Goal: Navigation & Orientation: Find specific page/section

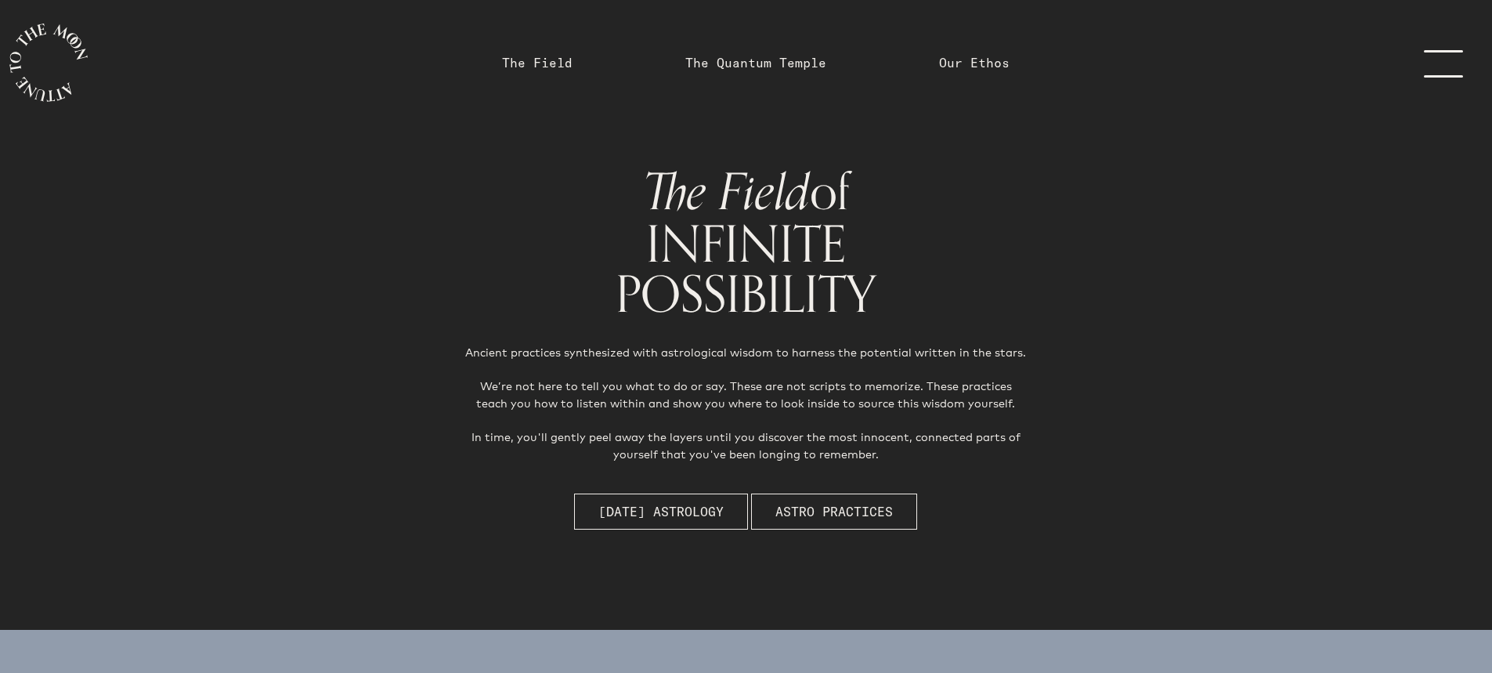
click at [1439, 54] on link "menu" at bounding box center [1453, 62] width 78 height 125
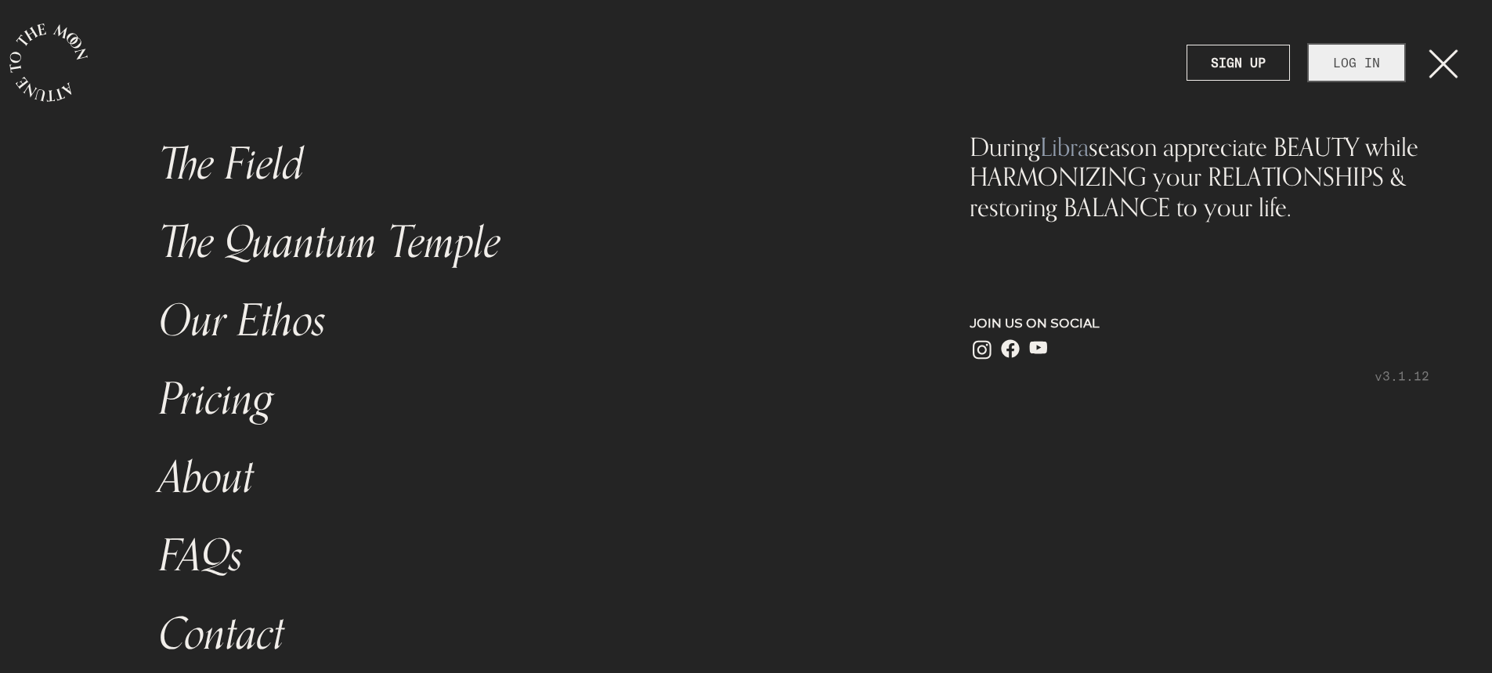
click at [1372, 64] on link "LOG IN" at bounding box center [1357, 63] width 96 height 36
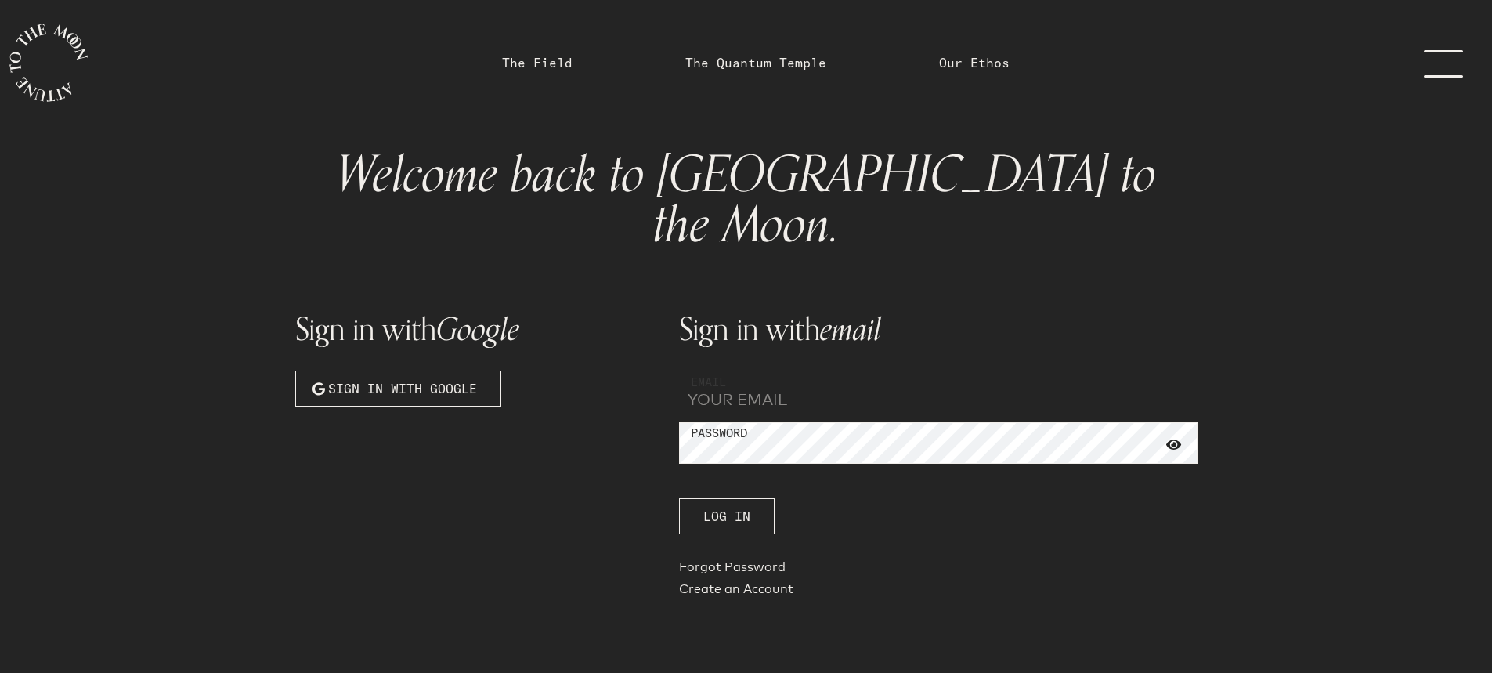
type input "[PERSON_NAME][EMAIL_ADDRESS][DOMAIN_NAME]"
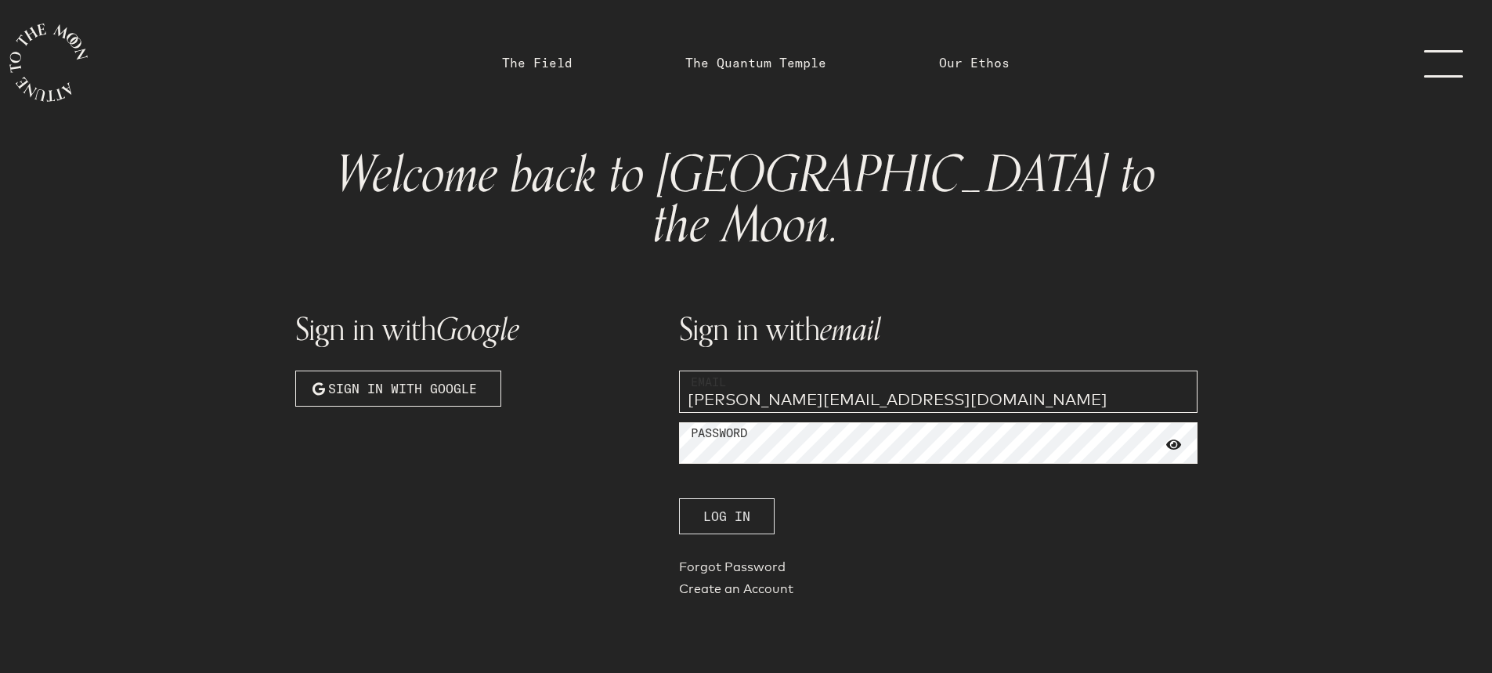
click at [740, 507] on span "Log In" at bounding box center [727, 516] width 47 height 19
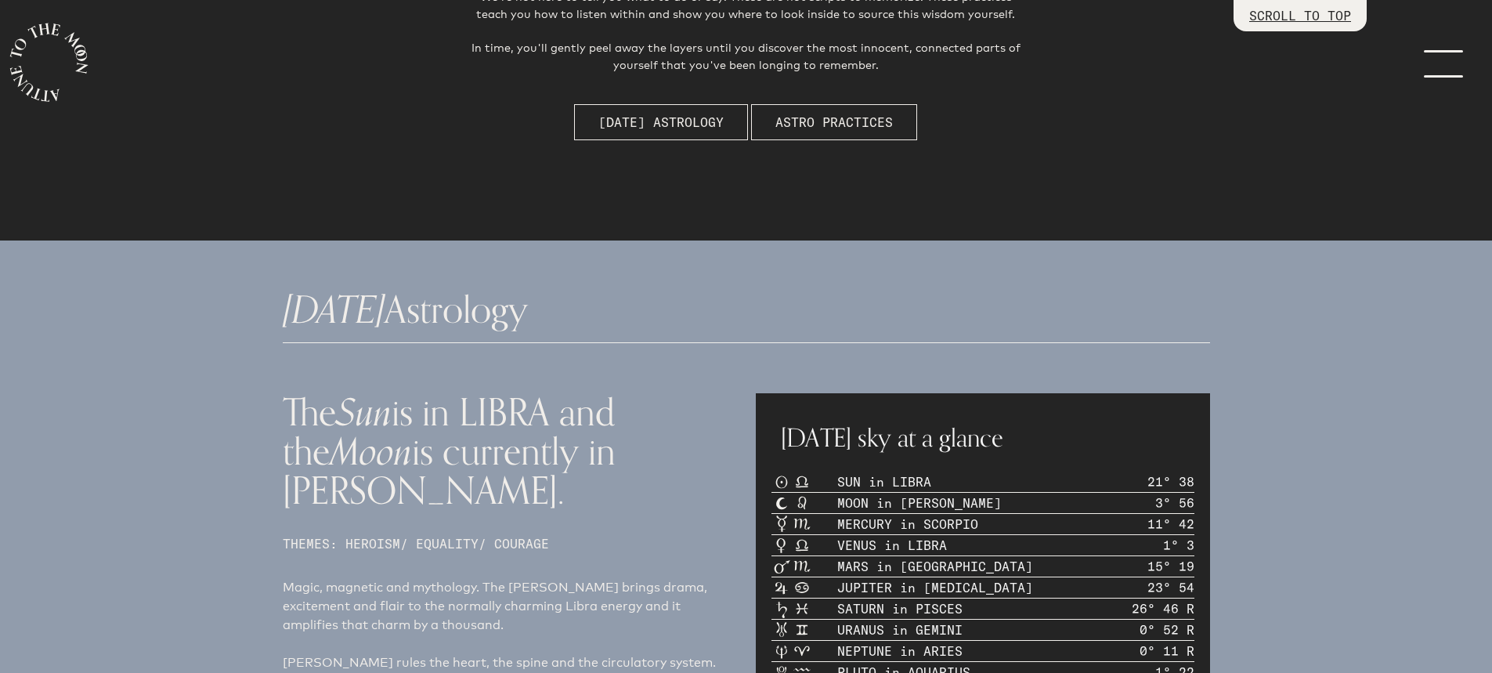
scroll to position [78, 0]
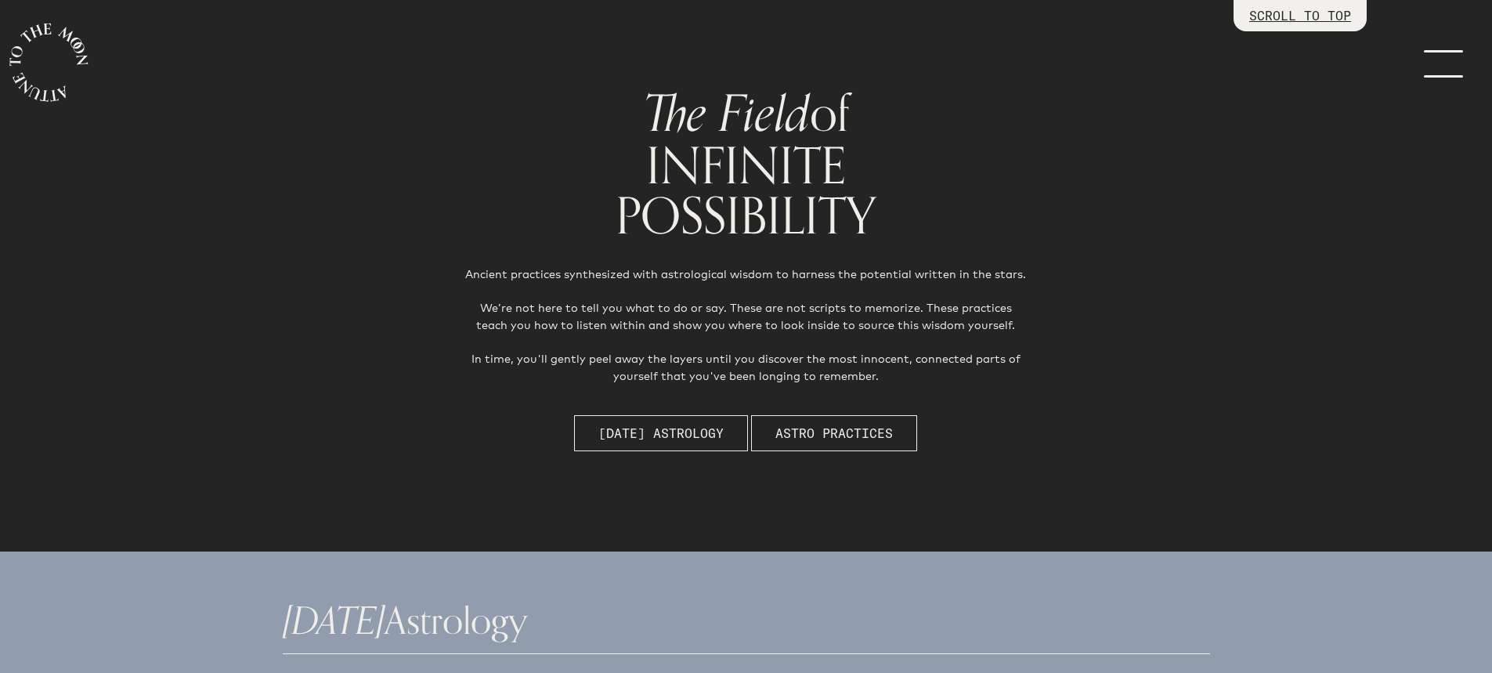
click at [1454, 64] on link "menu" at bounding box center [1453, 62] width 78 height 125
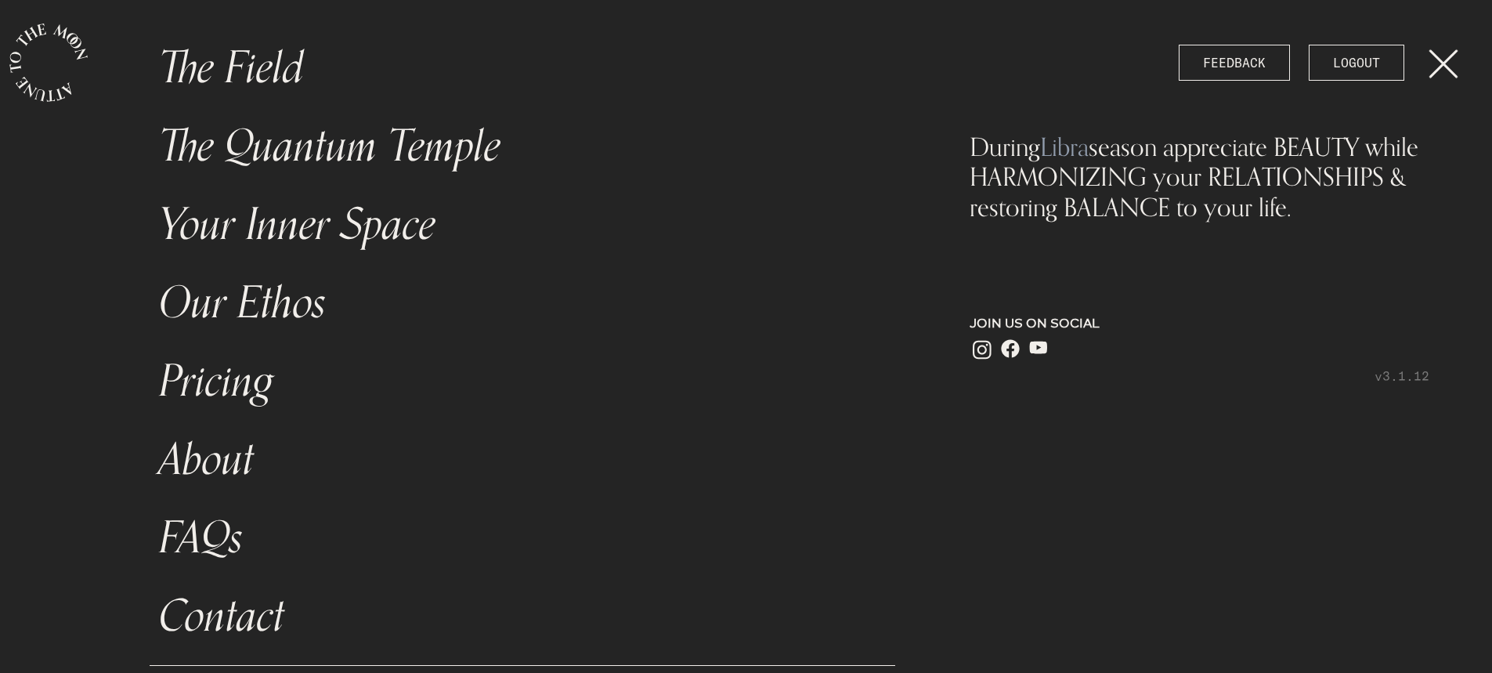
scroll to position [114, 0]
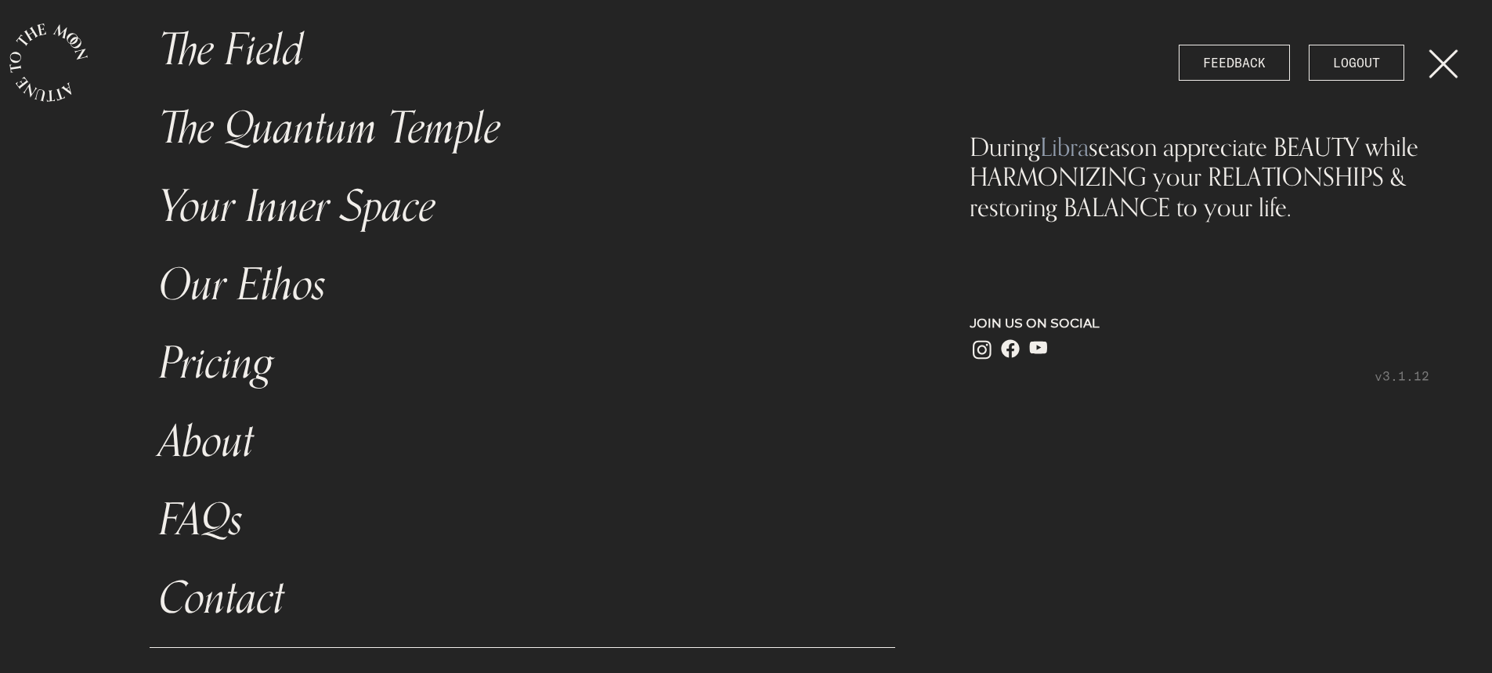
click at [251, 208] on link "Your Inner Space" at bounding box center [523, 207] width 747 height 78
